Goal: Communication & Community: Answer question/provide support

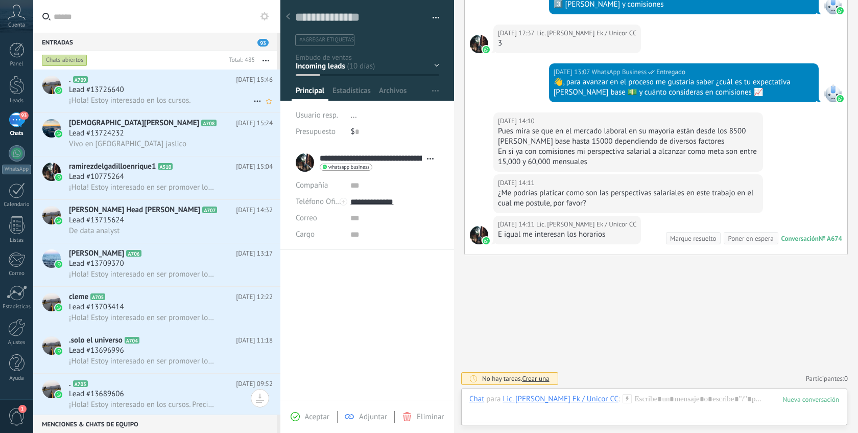
click at [186, 103] on span "¡Hola! Estoy interesado en los cursos." at bounding box center [130, 101] width 122 height 10
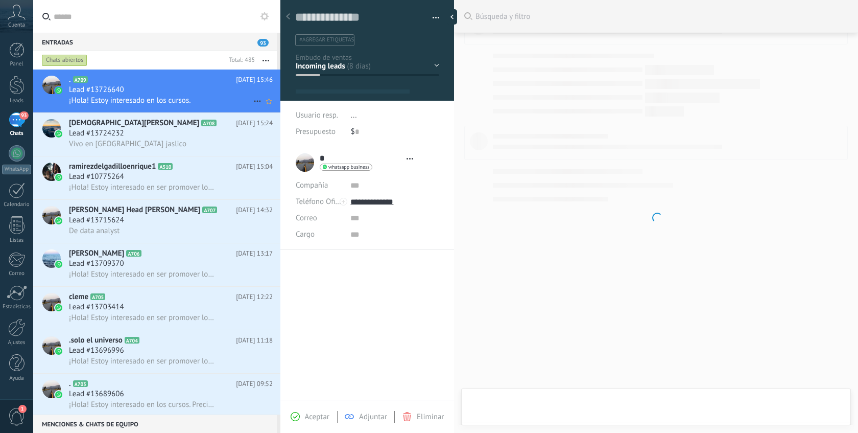
type textarea "**********"
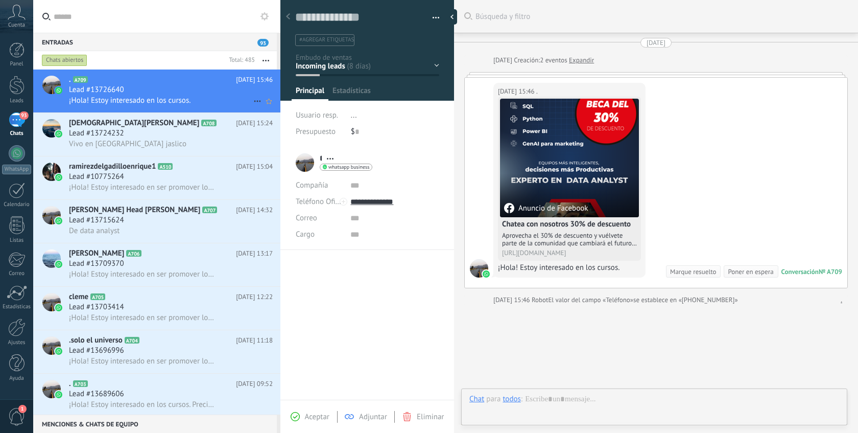
scroll to position [15, 0]
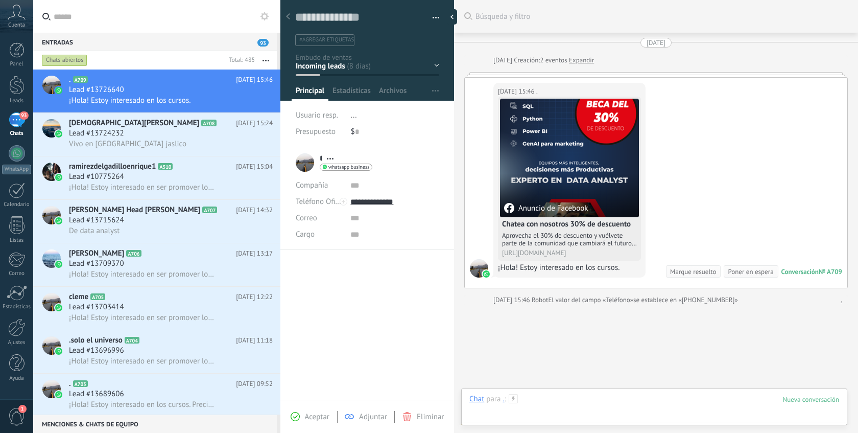
click at [554, 401] on div at bounding box center [654, 409] width 370 height 31
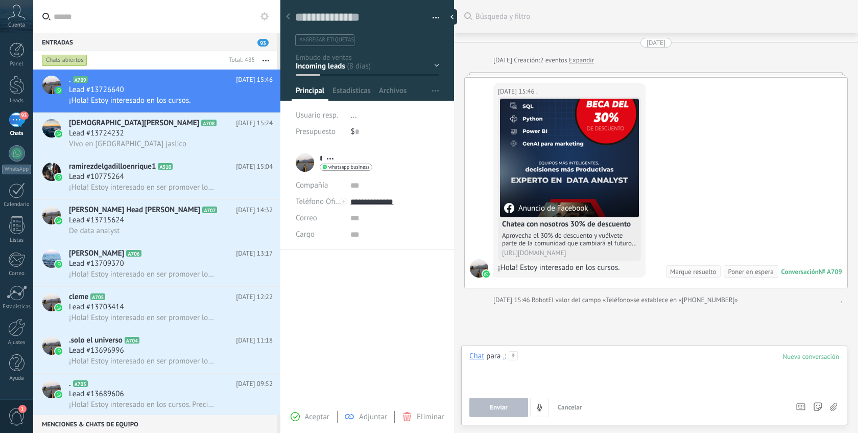
paste div
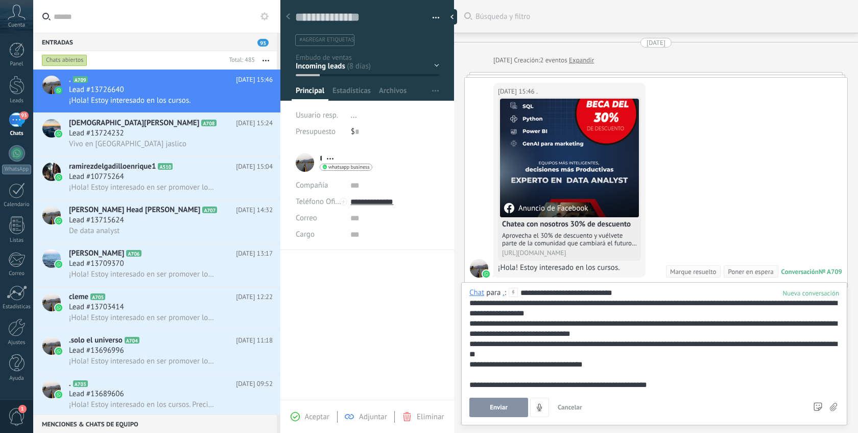
click at [512, 402] on button "Enviar" at bounding box center [498, 406] width 59 height 19
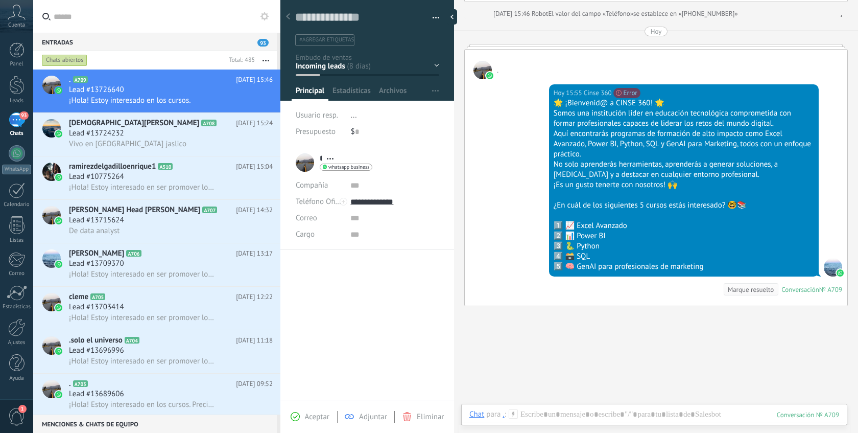
scroll to position [337, 0]
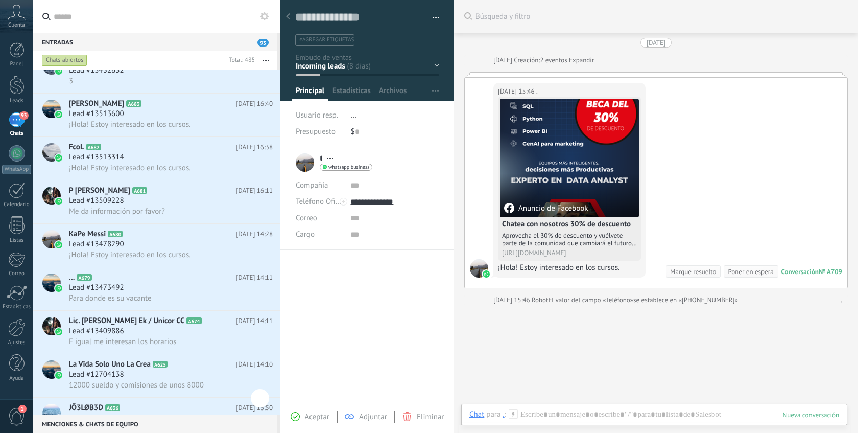
scroll to position [1843, 0]
